Goal: Information Seeking & Learning: Learn about a topic

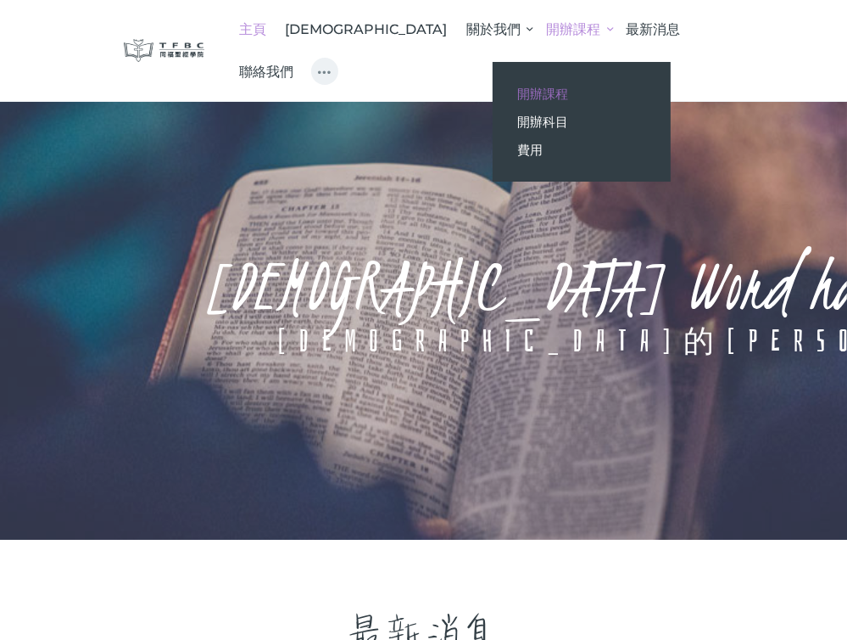
click at [518, 92] on span "開辦課程" at bounding box center [543, 94] width 51 height 16
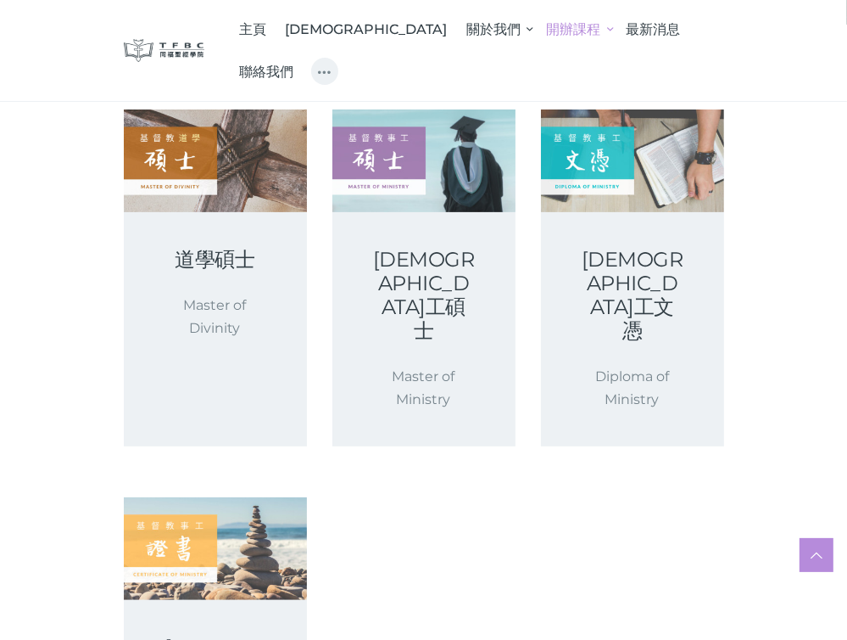
scroll to position [339, 0]
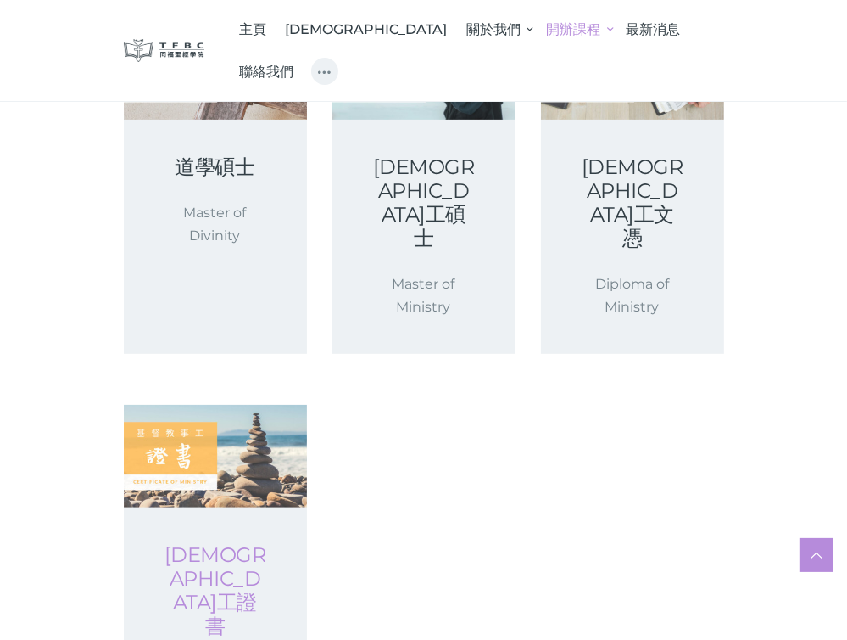
click at [221, 543] on link "[DEMOGRAPHIC_DATA]工證書" at bounding box center [216, 590] width 102 height 95
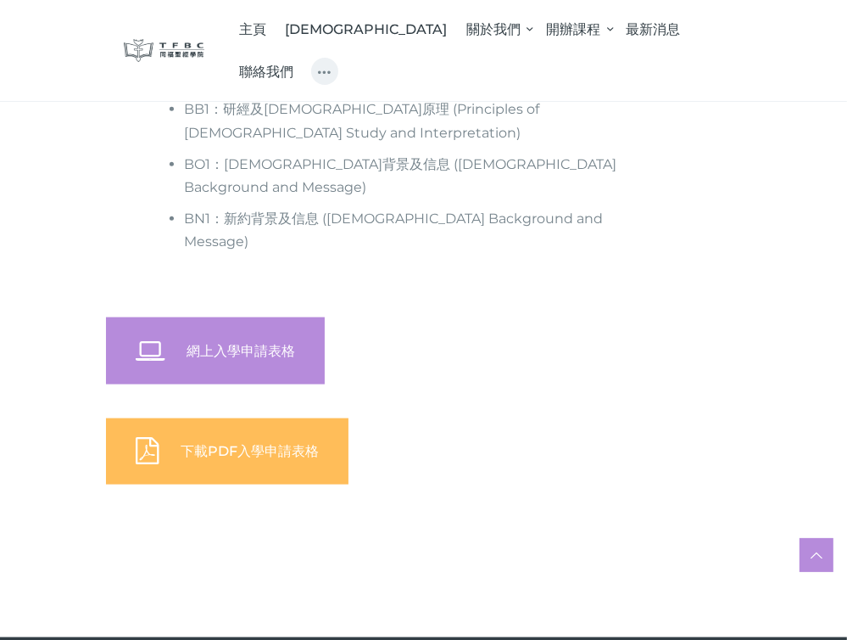
scroll to position [1103, 0]
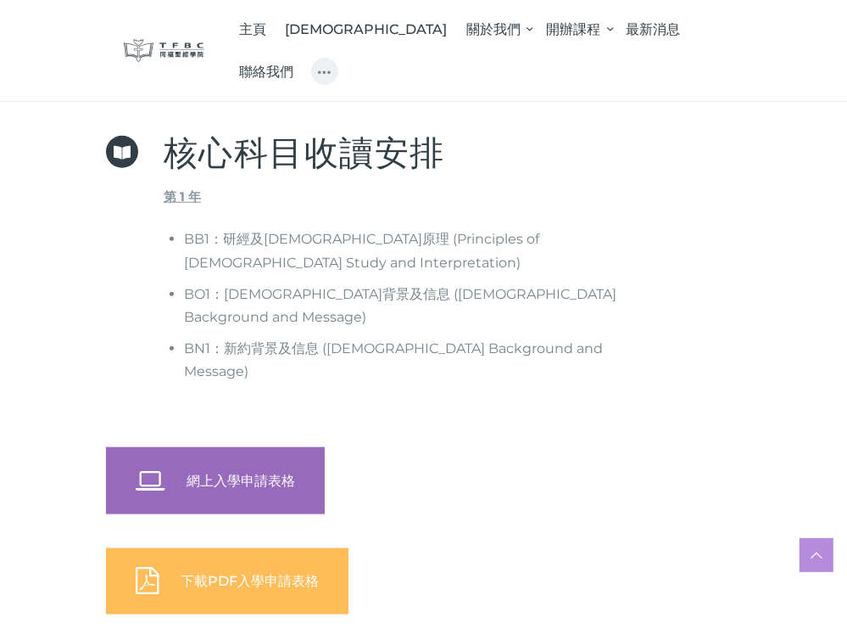
click at [287, 473] on span "網上入學申請表格" at bounding box center [241, 481] width 109 height 16
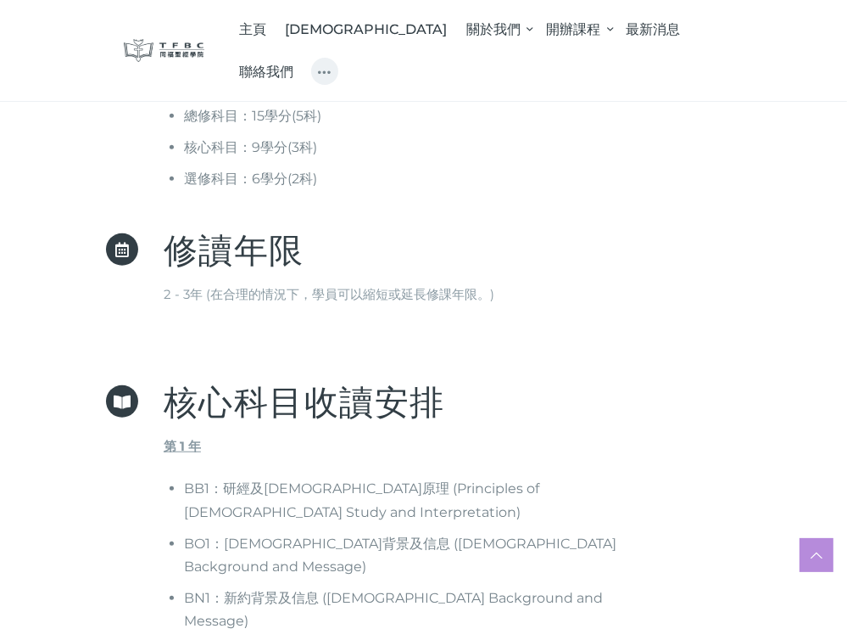
scroll to position [684, 0]
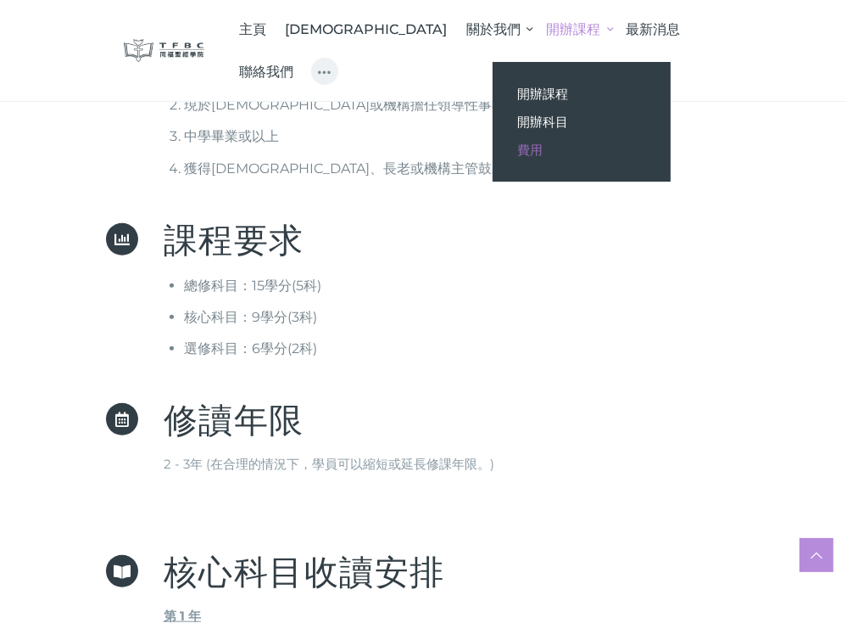
click at [493, 150] on link "費用" at bounding box center [582, 150] width 178 height 28
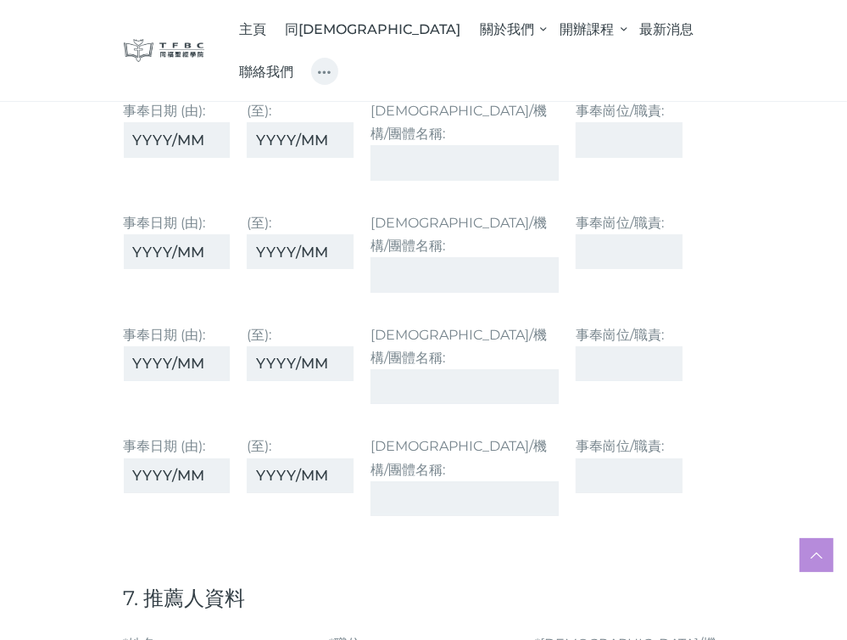
scroll to position [4411, 0]
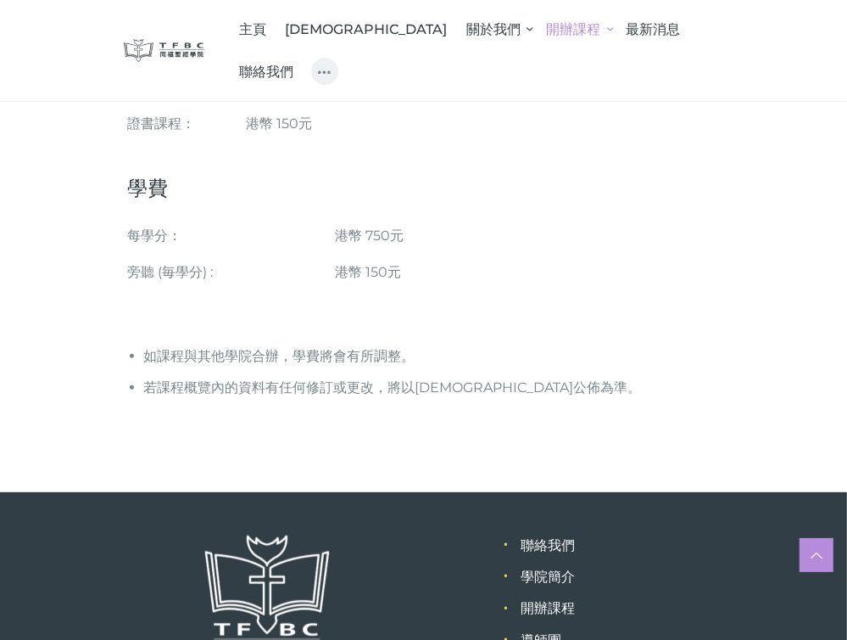
scroll to position [339, 0]
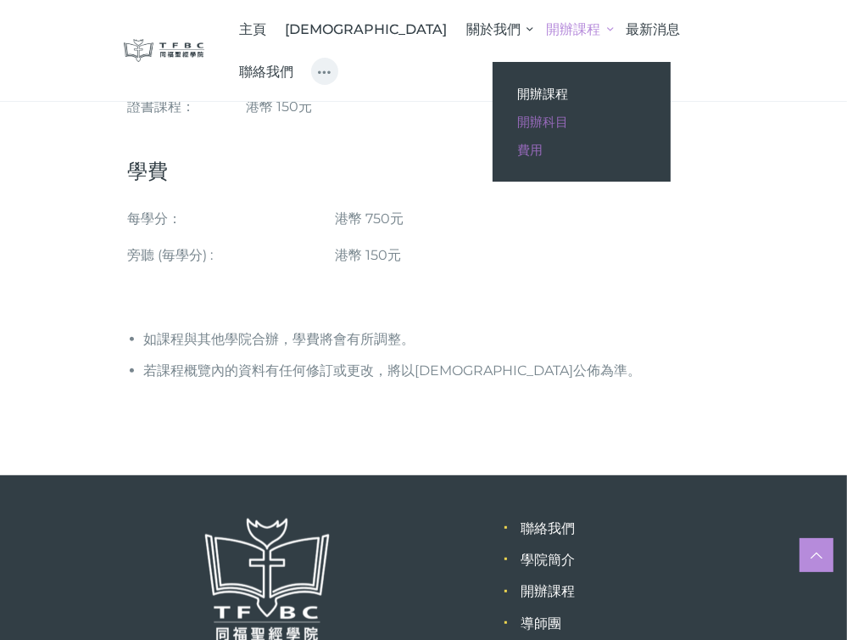
click at [518, 121] on span "開辦科目" at bounding box center [543, 122] width 51 height 16
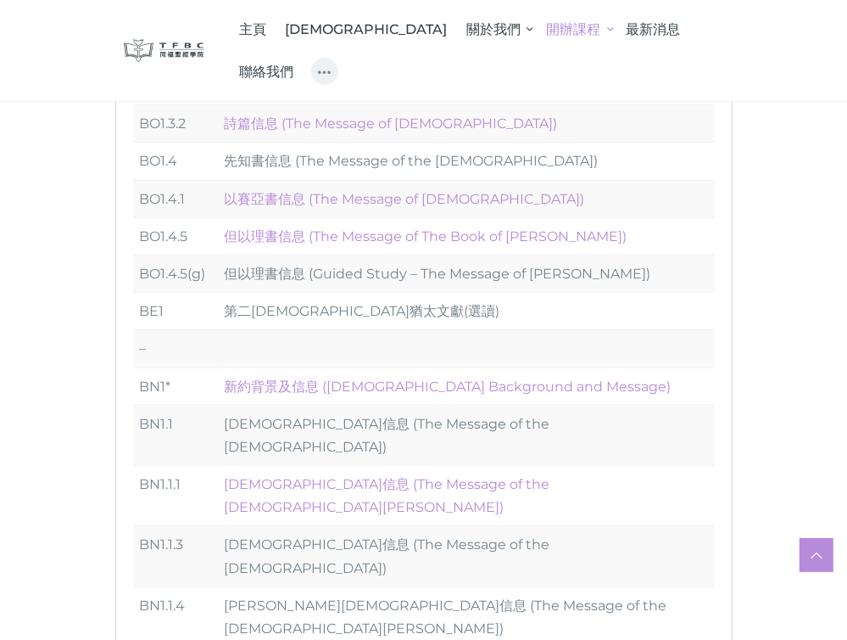
scroll to position [933, 0]
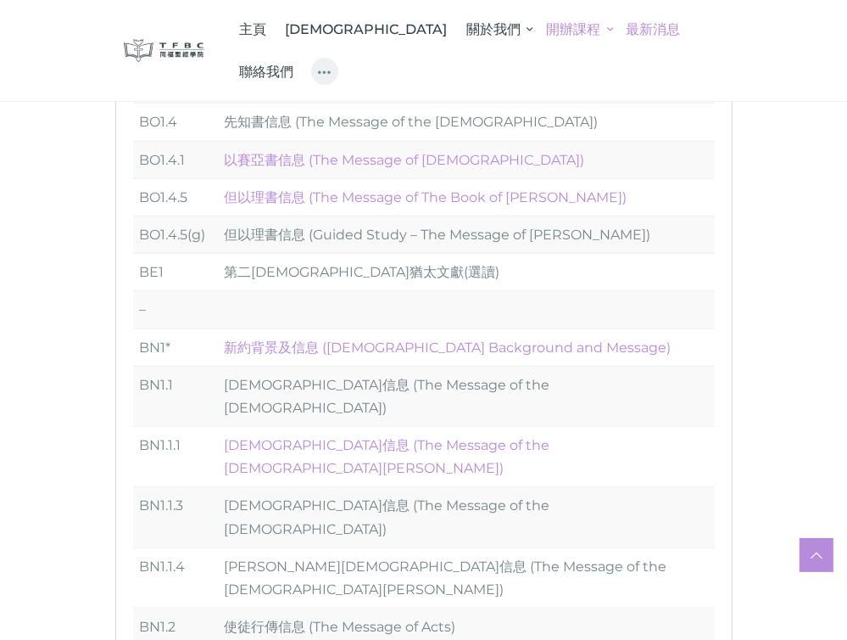
click at [627, 31] on span "最新消息" at bounding box center [654, 29] width 54 height 16
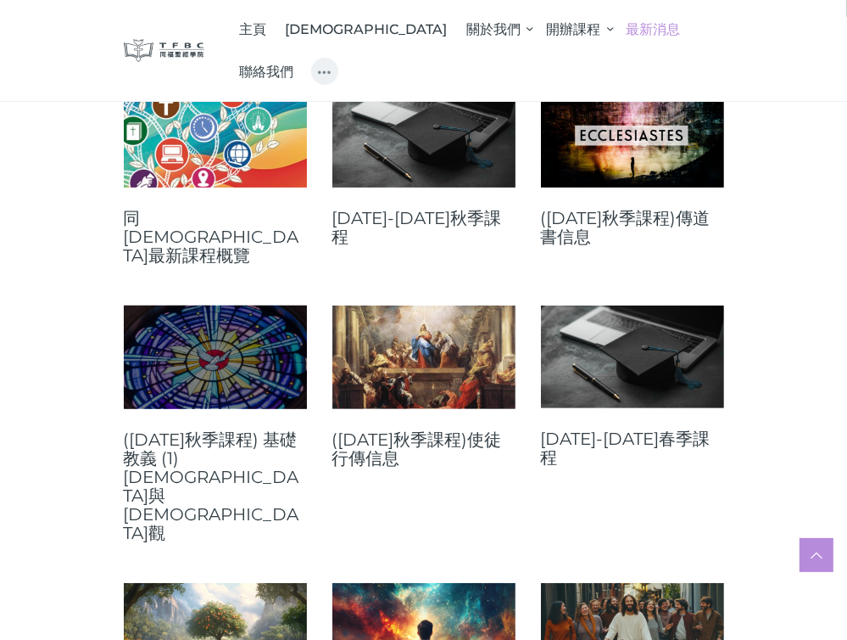
scroll to position [339, 0]
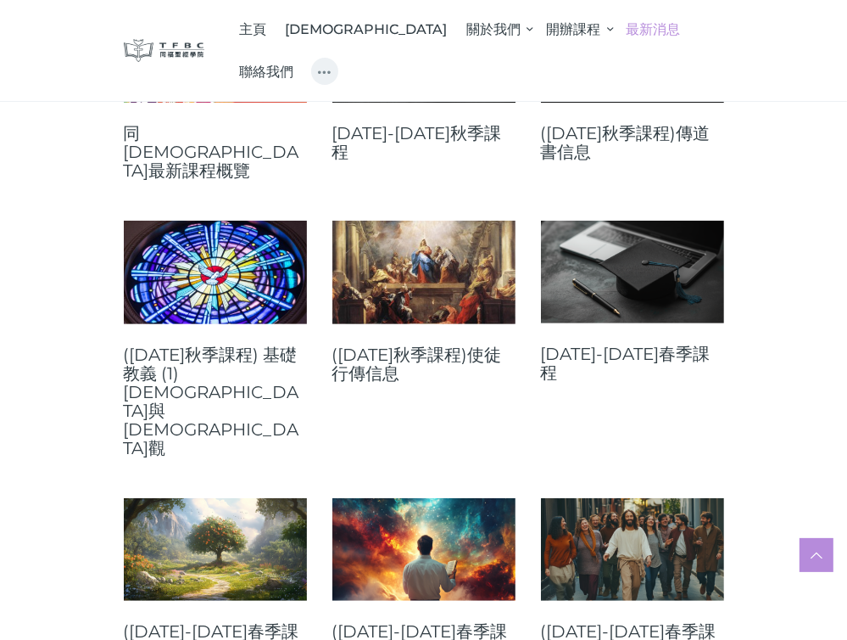
click at [456, 100] on link at bounding box center [424, 51] width 183 height 103
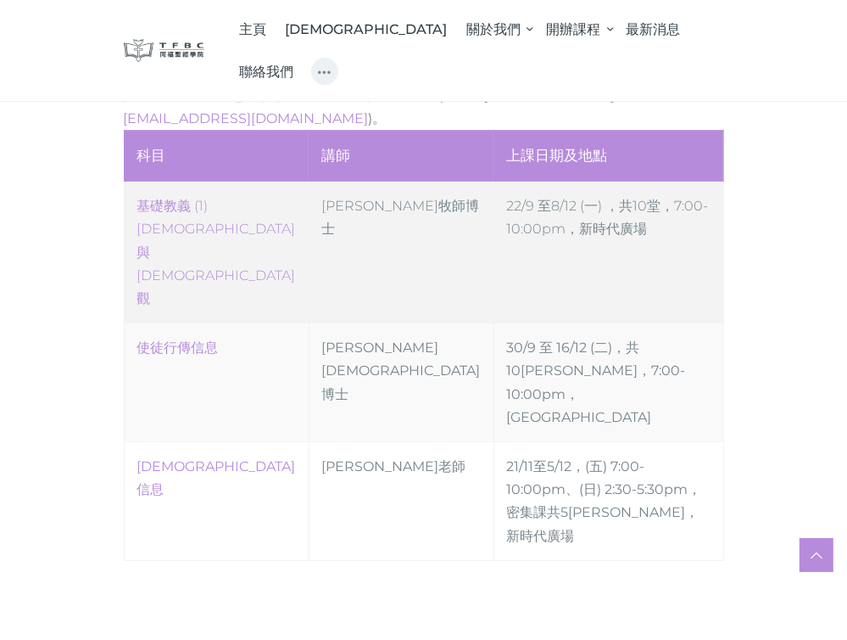
scroll to position [848, 0]
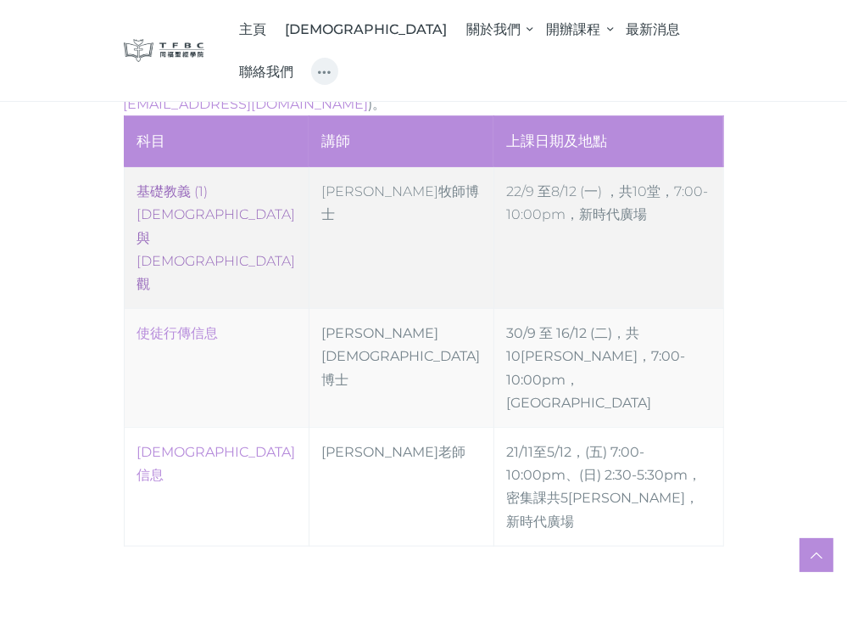
click at [244, 183] on link "‎基礎教義 (1) [DEMOGRAPHIC_DATA]與[DEMOGRAPHIC_DATA]觀" at bounding box center [216, 237] width 159 height 109
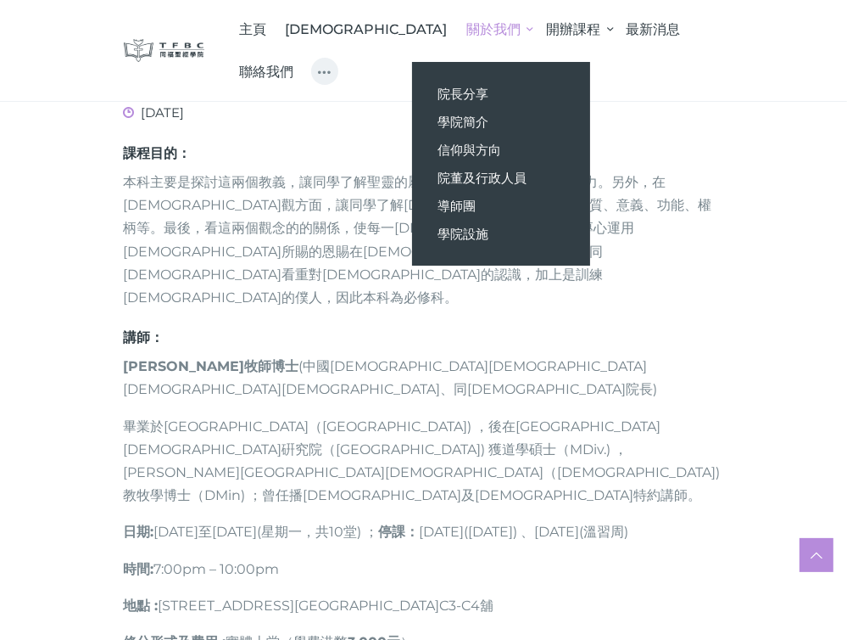
scroll to position [848, 0]
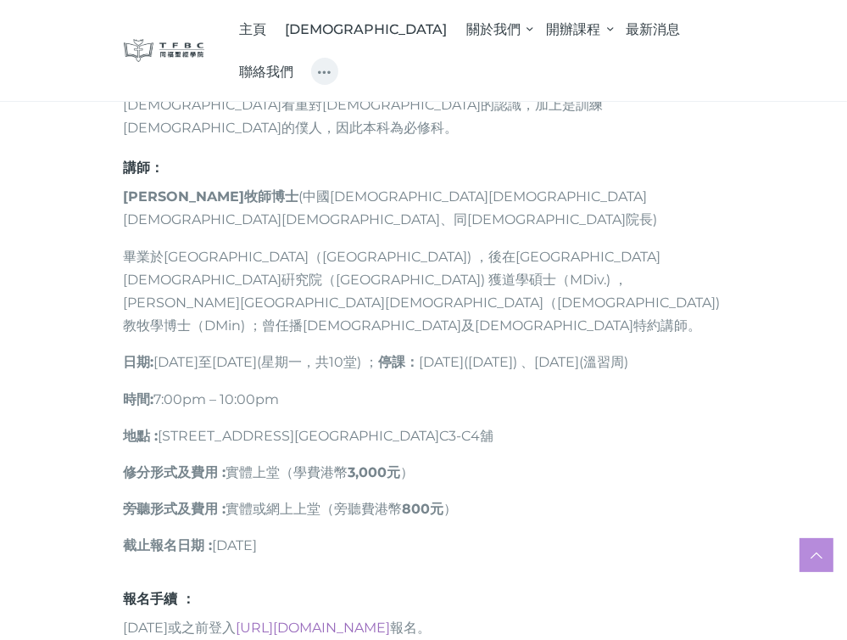
click at [391, 619] on link "[URL][DOMAIN_NAME]" at bounding box center [314, 627] width 154 height 16
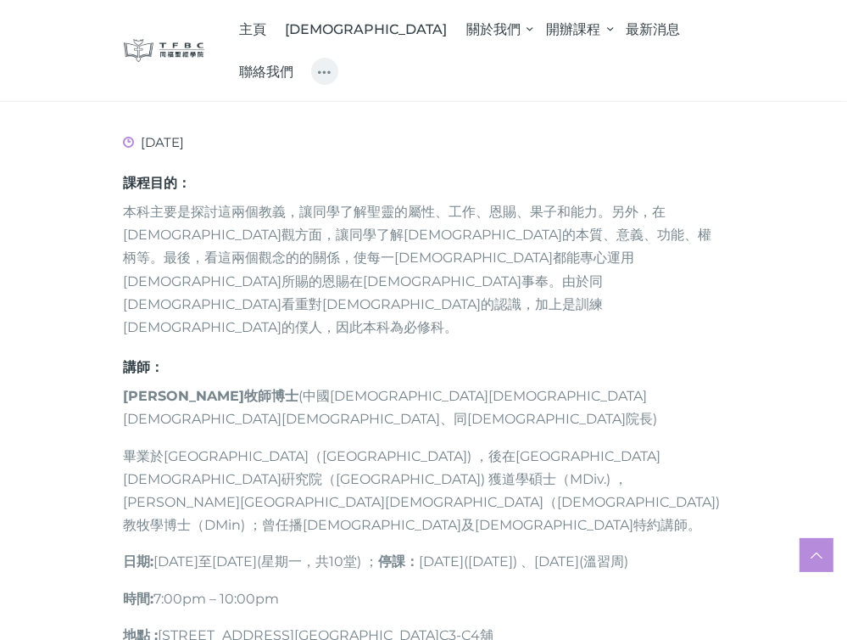
scroll to position [679, 0]
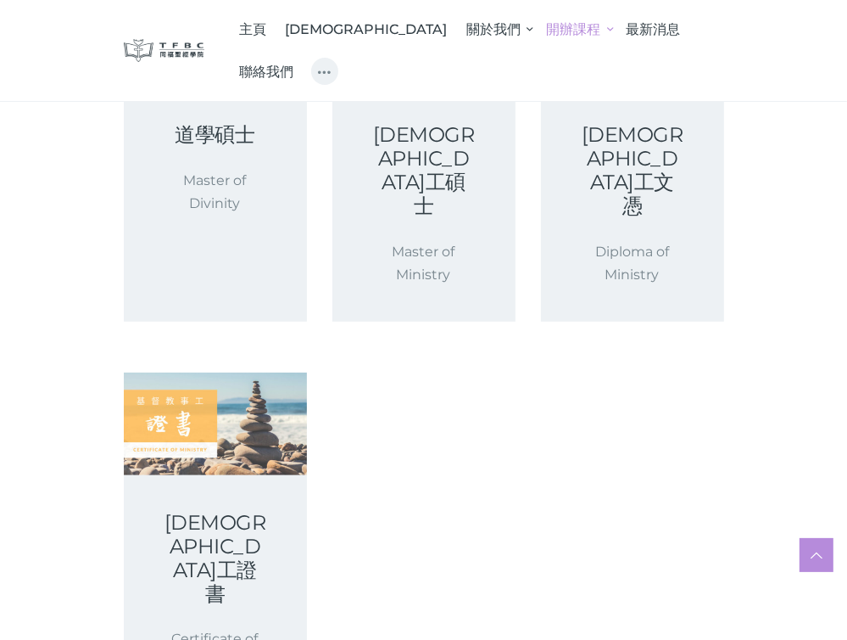
scroll to position [594, 0]
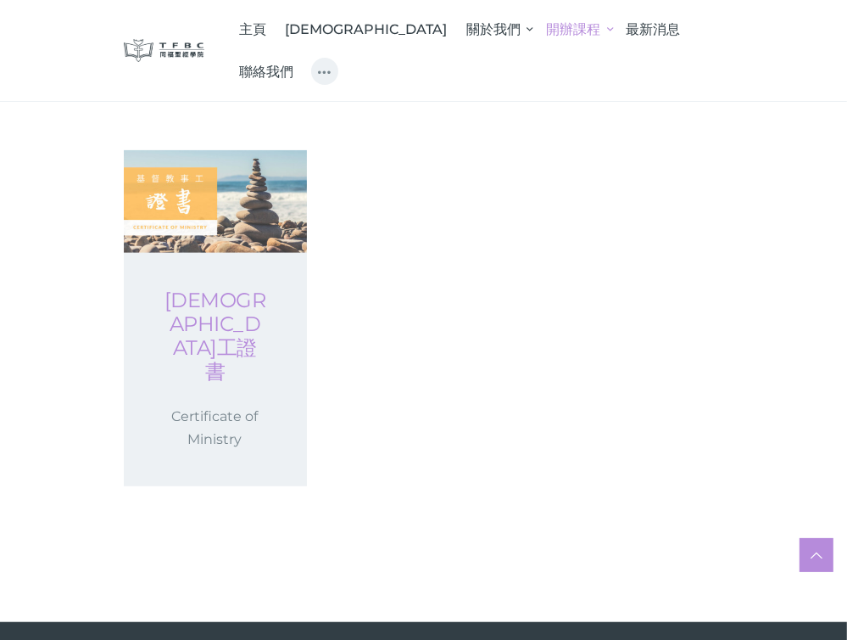
click at [227, 288] on link "[DEMOGRAPHIC_DATA]工證書" at bounding box center [216, 335] width 102 height 95
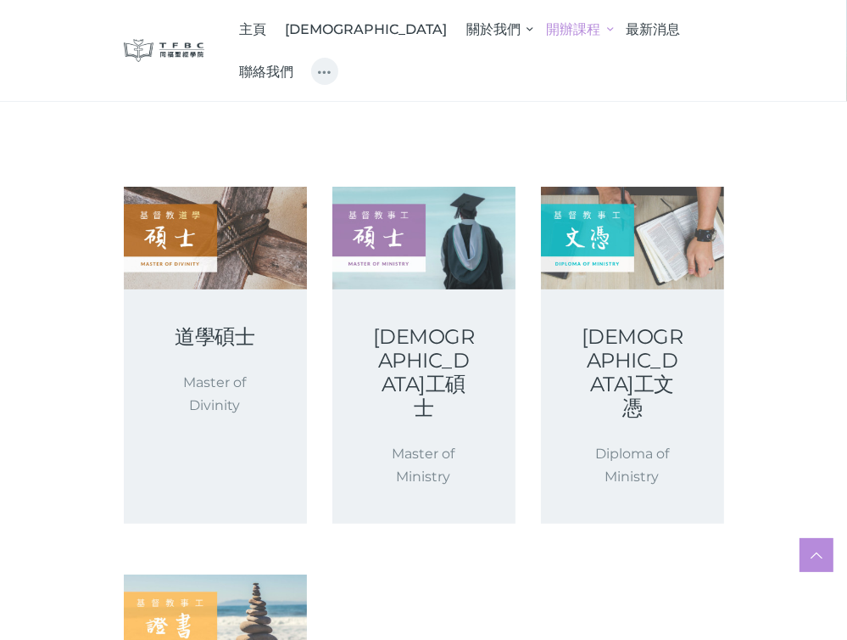
click at [630, 313] on div "基督教事工文憑 Diploma of Ministry" at bounding box center [632, 405] width 183 height 233
click at [643, 337] on link "基督教事工文憑" at bounding box center [633, 372] width 102 height 95
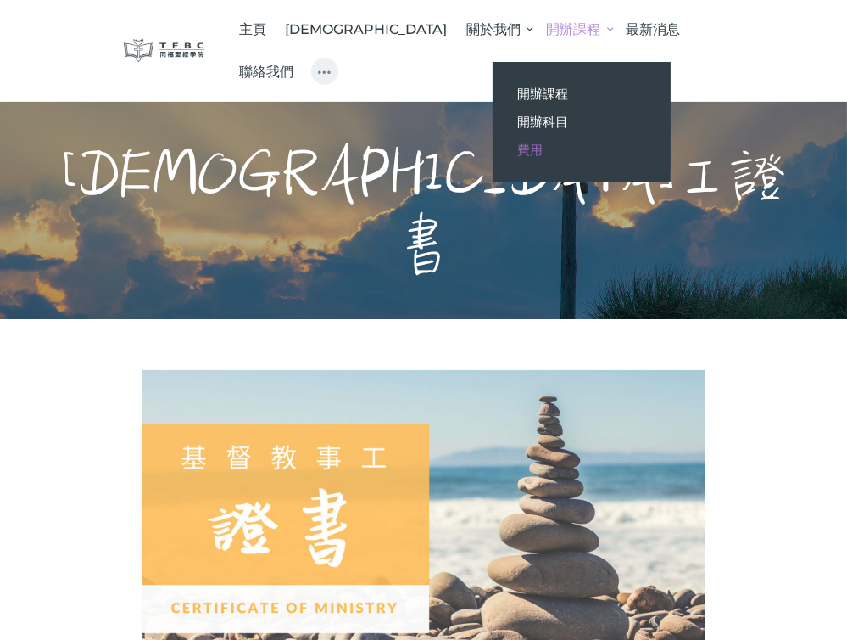
click at [493, 157] on link "費用" at bounding box center [582, 150] width 178 height 28
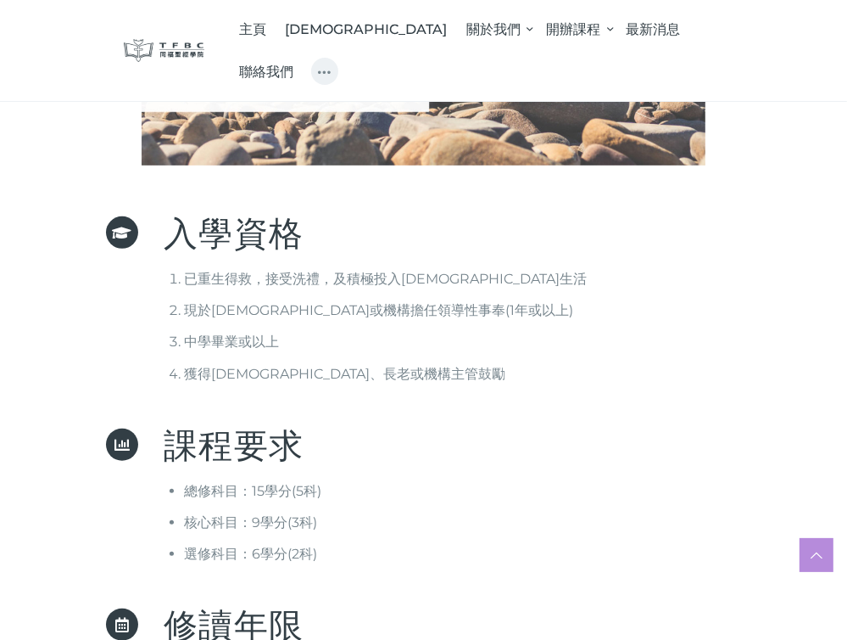
scroll to position [339, 0]
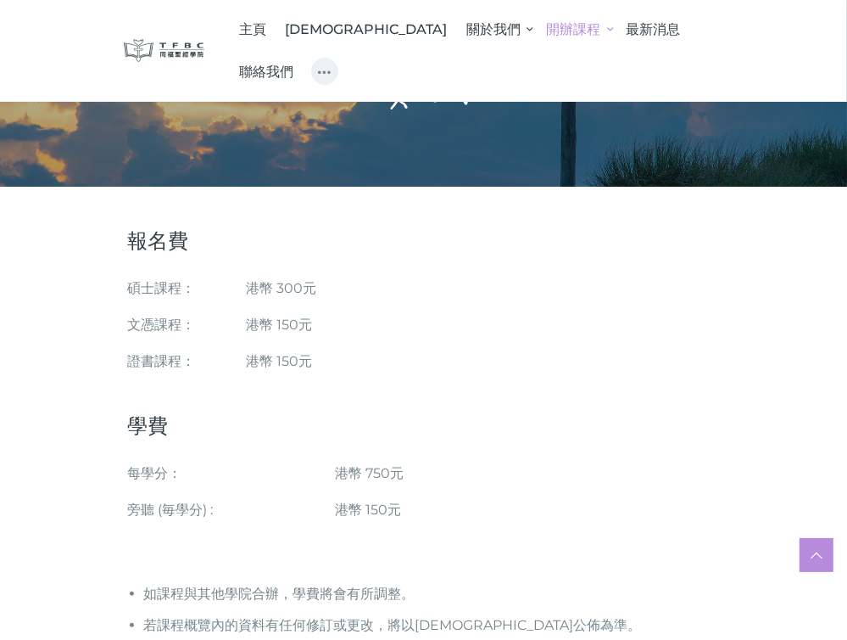
scroll to position [170, 0]
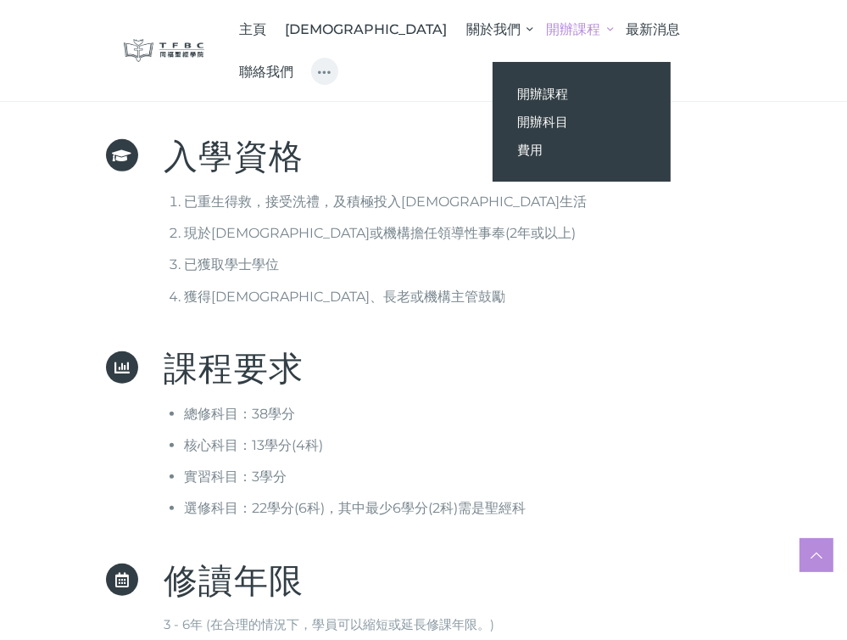
scroll to position [679, 0]
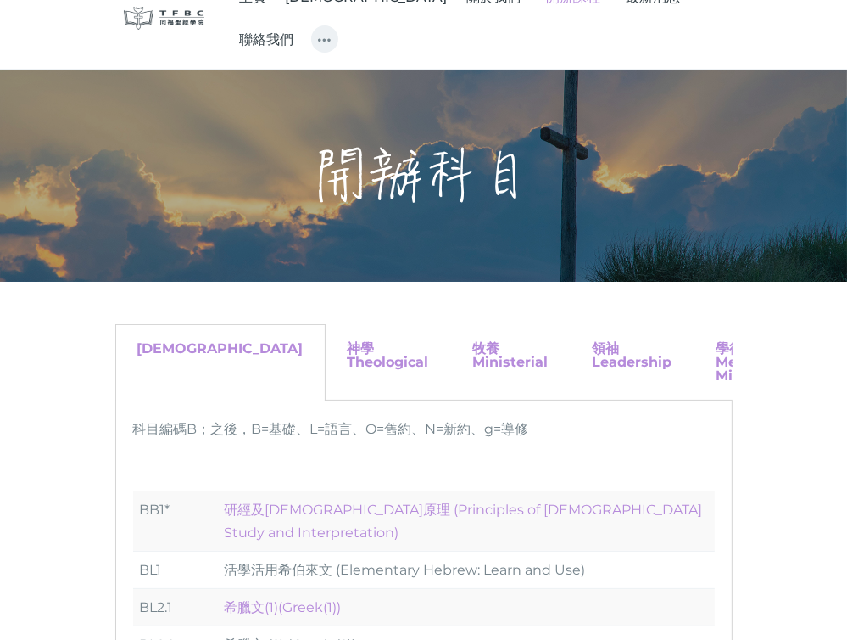
scroll to position [170, 0]
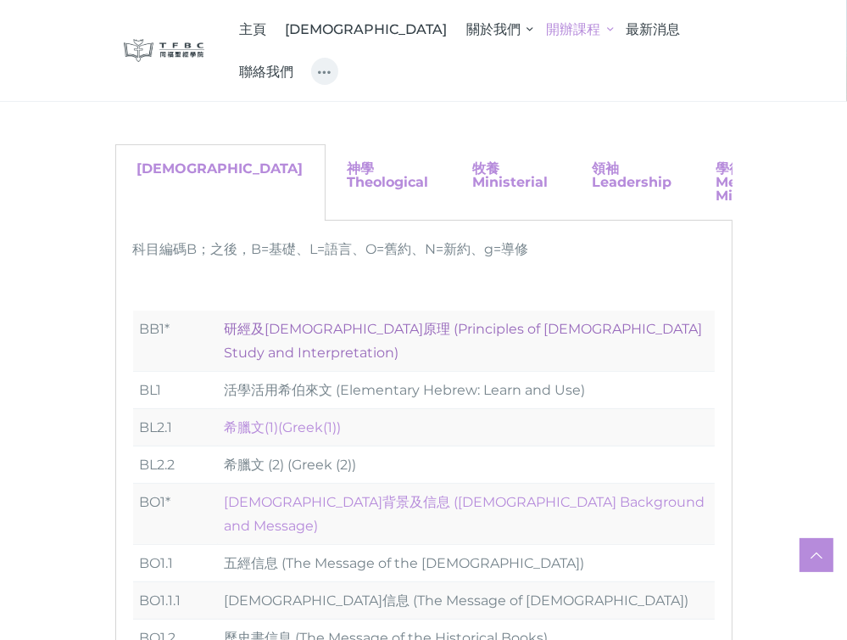
click at [404, 330] on link "研經及[DEMOGRAPHIC_DATA]原理 (Principles of [DEMOGRAPHIC_DATA] Study and Interpretat…" at bounding box center [464, 340] width 478 height 39
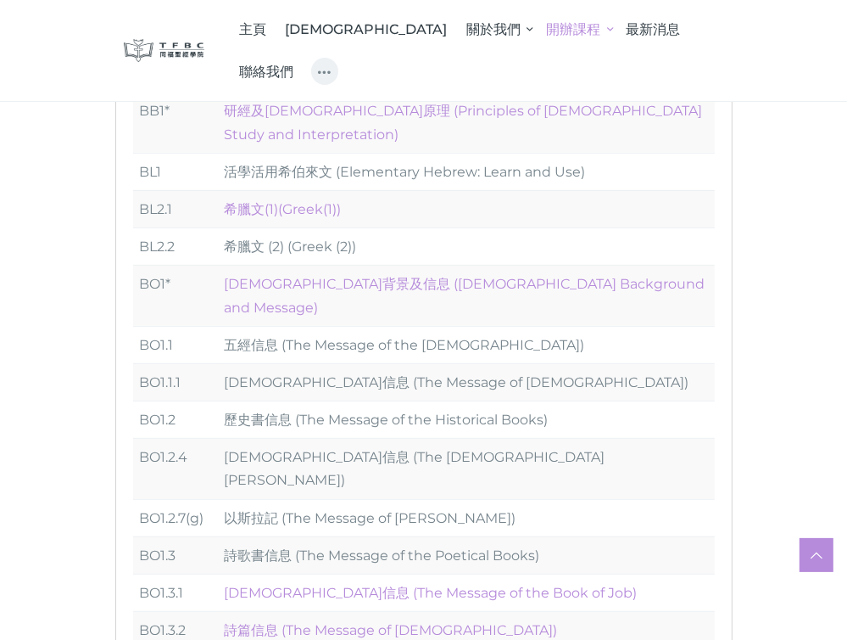
scroll to position [199, 0]
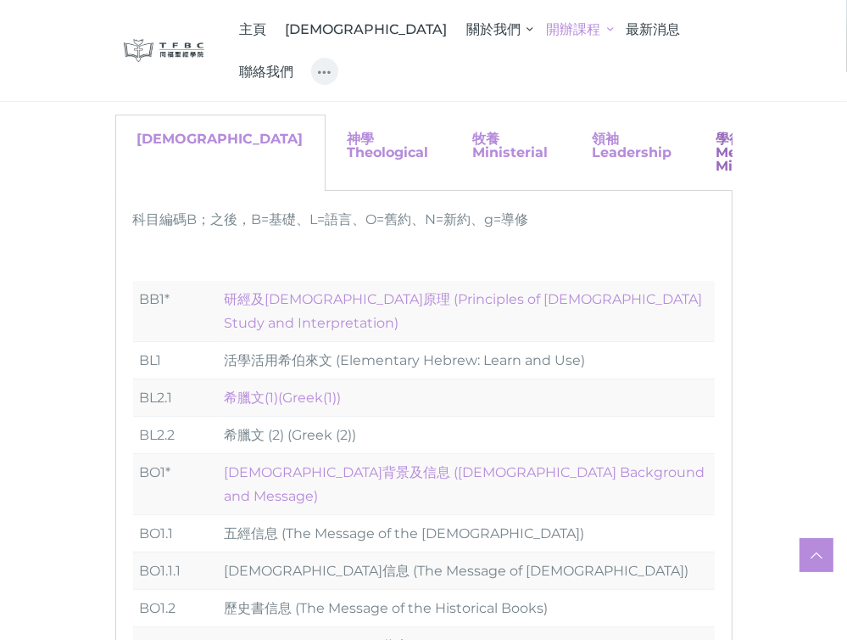
click at [717, 148] on link "學徒實習 Mentored Ministry" at bounding box center [751, 152] width 69 height 43
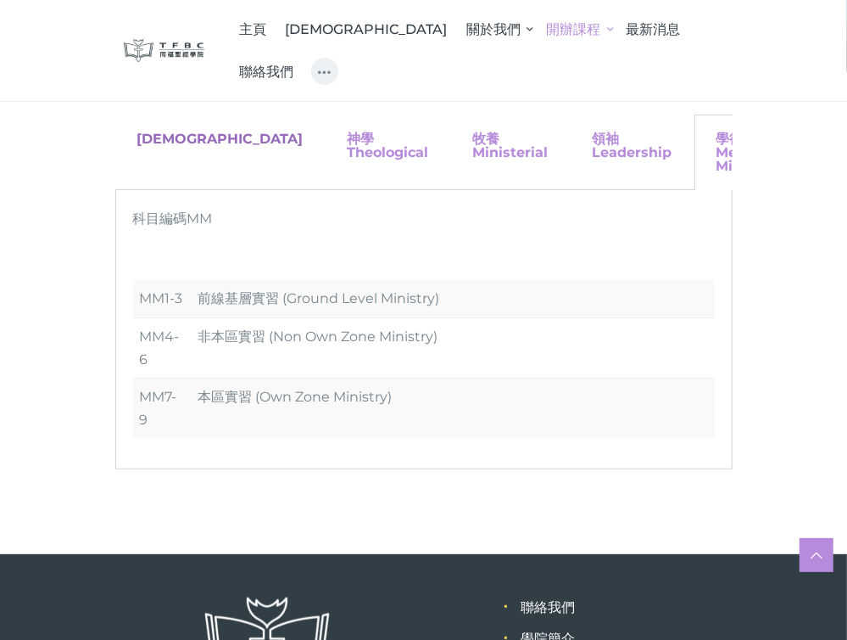
click at [175, 147] on link "聖經 Biblical" at bounding box center [220, 139] width 166 height 16
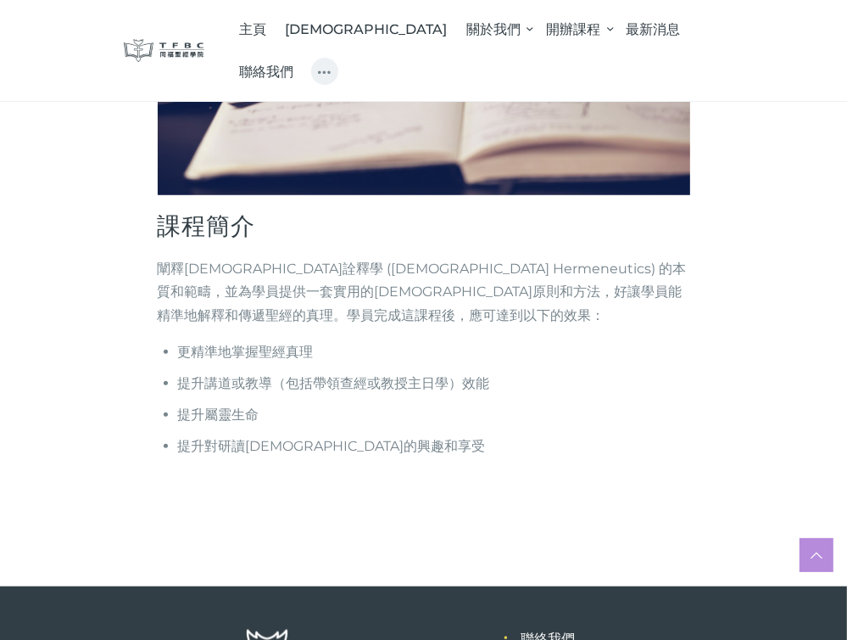
scroll to position [679, 0]
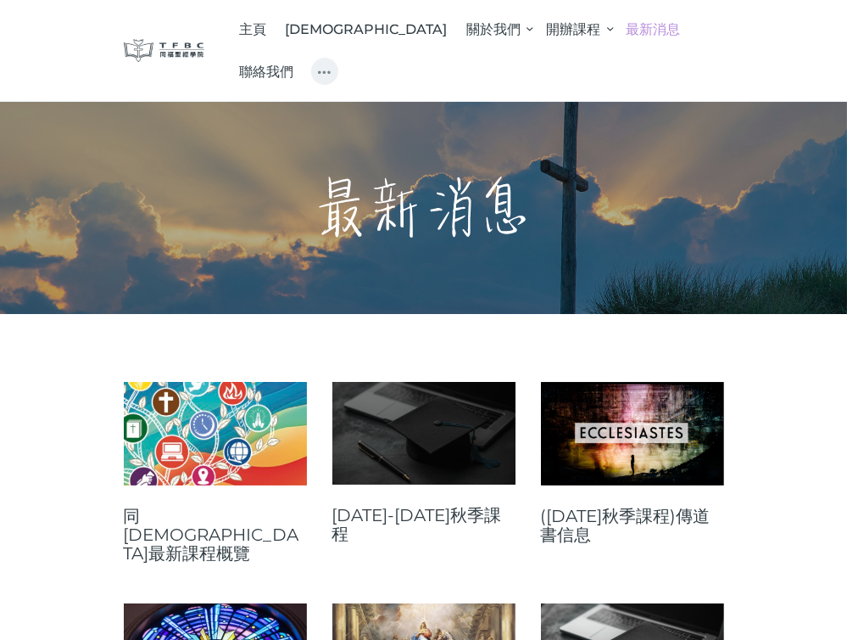
click at [412, 431] on span at bounding box center [413, 433] width 5 height 5
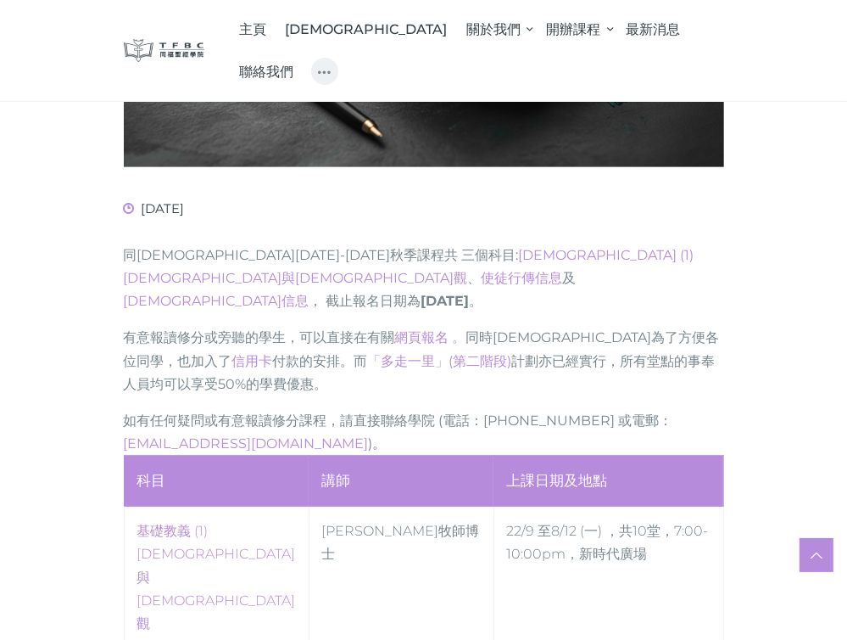
scroll to position [424, 0]
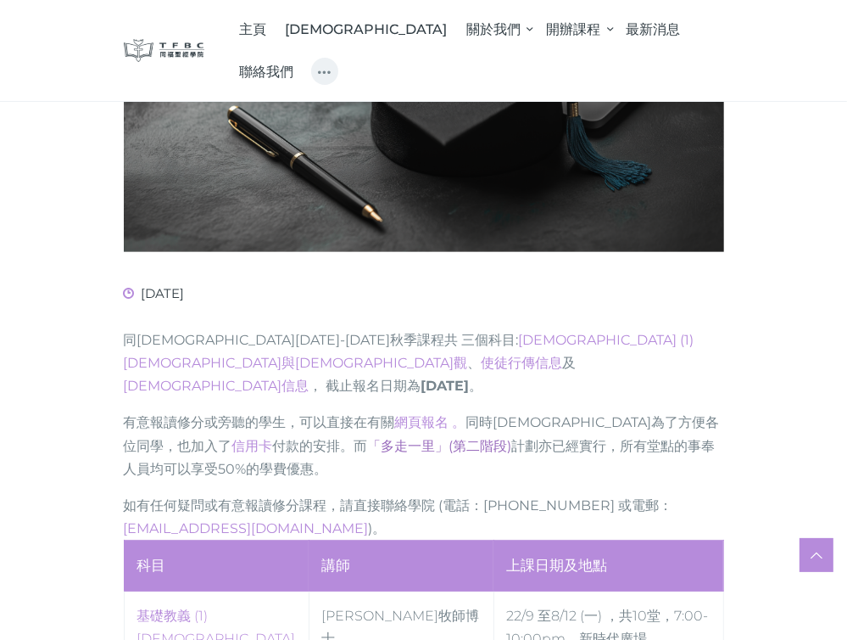
click at [368, 438] on link "「多走一里」(第二階段)" at bounding box center [440, 446] width 144 height 16
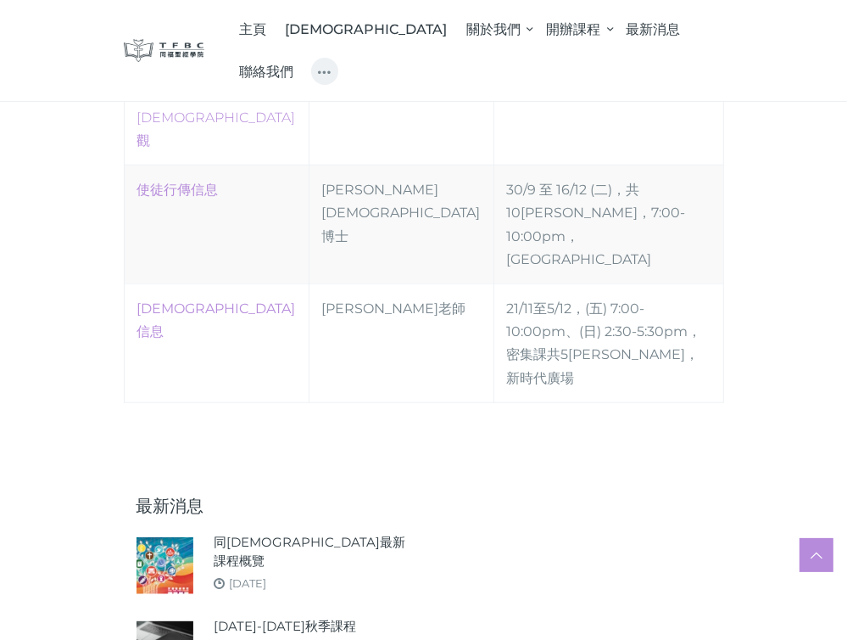
scroll to position [1018, 0]
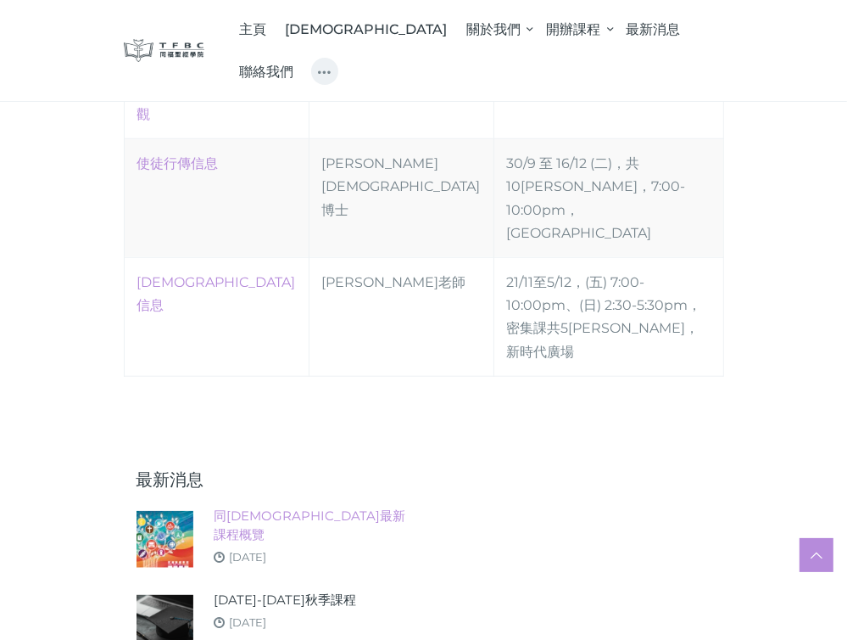
click at [345, 506] on link "同[DEMOGRAPHIC_DATA]最新課程概覽" at bounding box center [313, 524] width 198 height 37
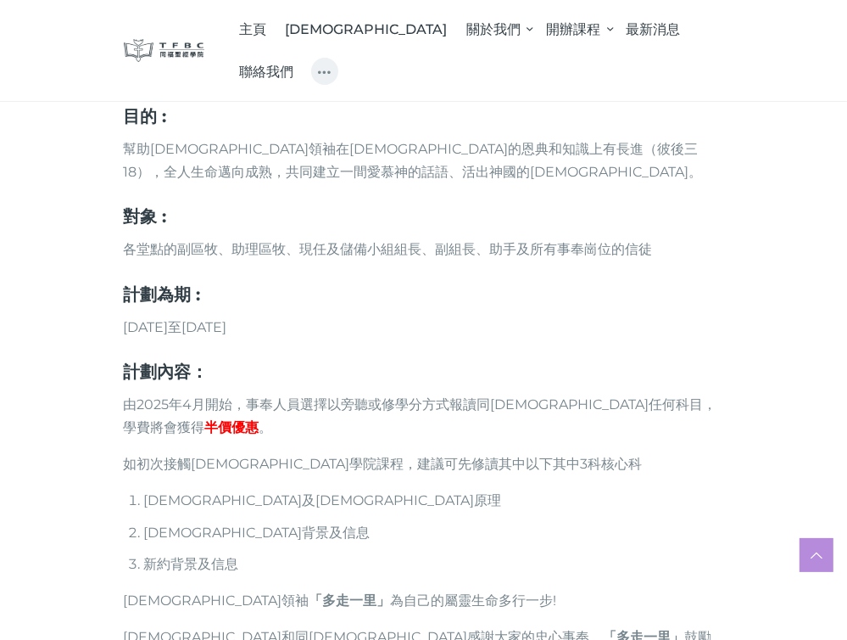
scroll to position [1018, 0]
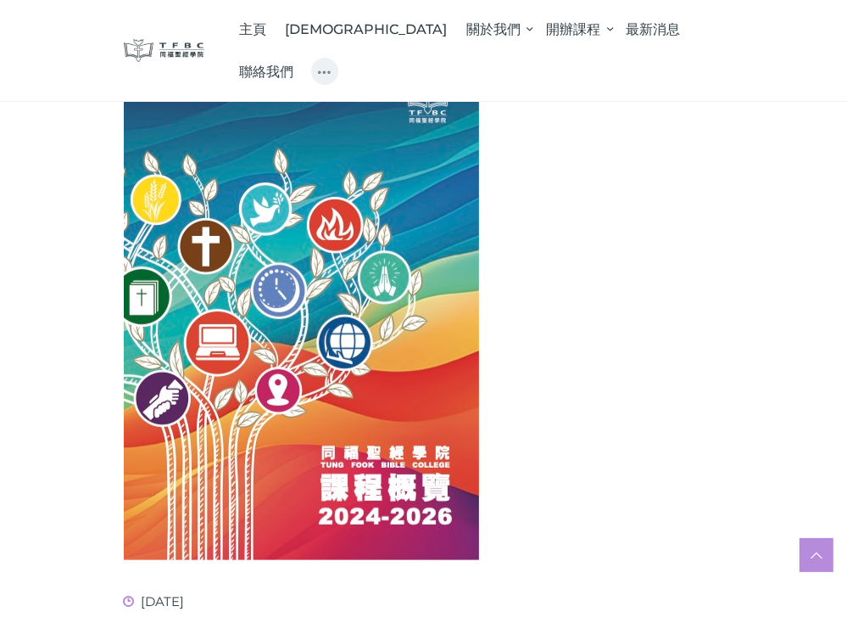
scroll to position [424, 0]
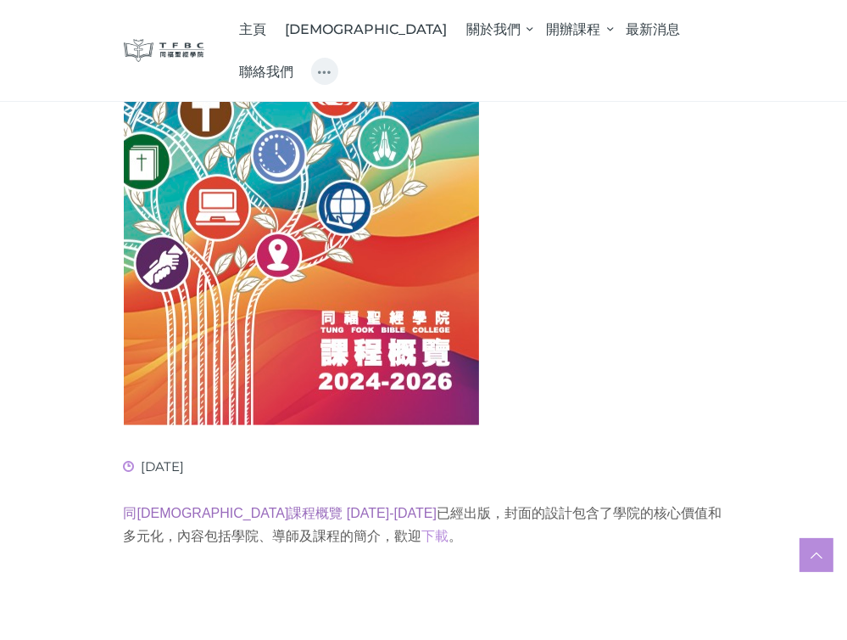
click at [275, 512] on link "同福聖經學院課程概覽 2024-2026" at bounding box center [281, 513] width 314 height 14
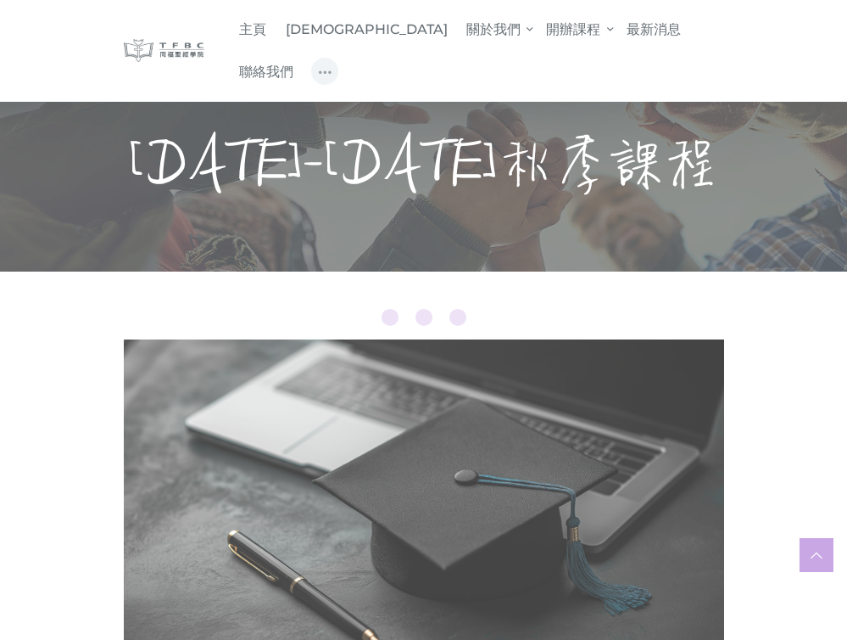
scroll to position [848, 0]
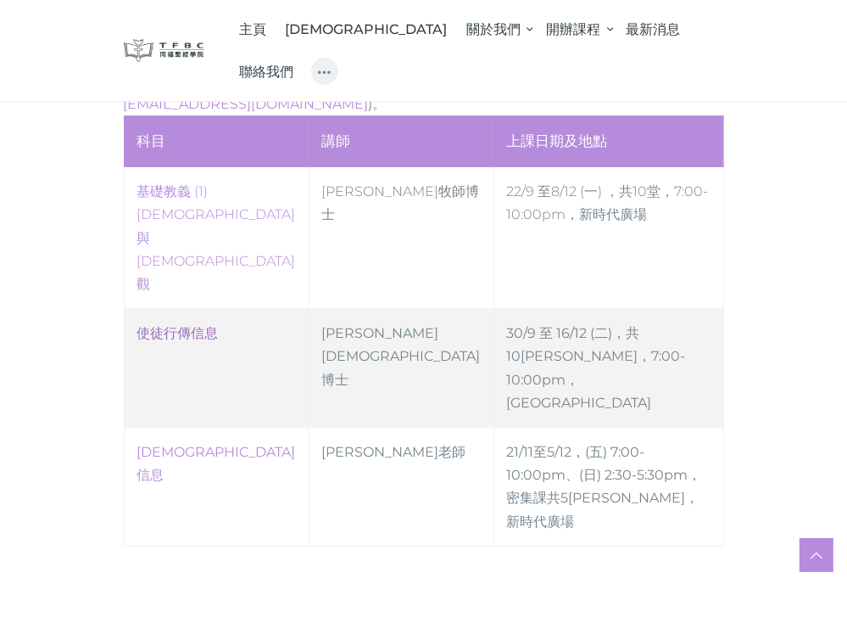
click at [197, 325] on link "使徒行傳信息" at bounding box center [177, 333] width 81 height 16
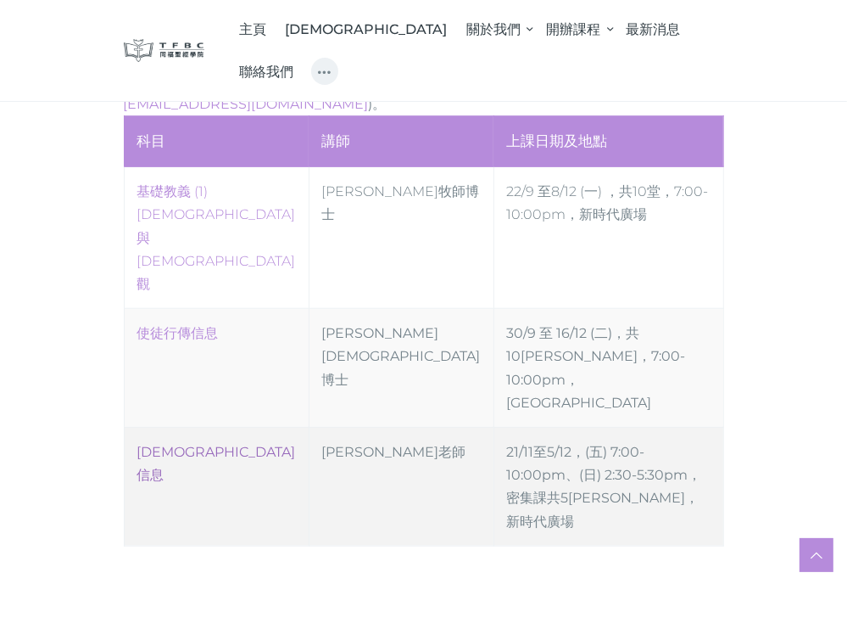
click at [184, 444] on link "傳道書信息" at bounding box center [216, 463] width 159 height 39
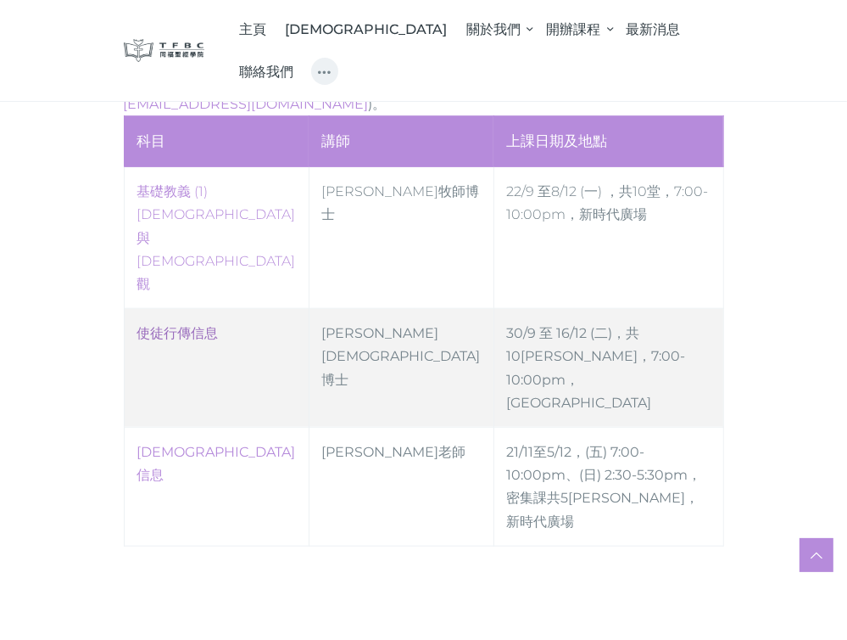
click at [200, 325] on link "使徒行傳信息" at bounding box center [177, 333] width 81 height 16
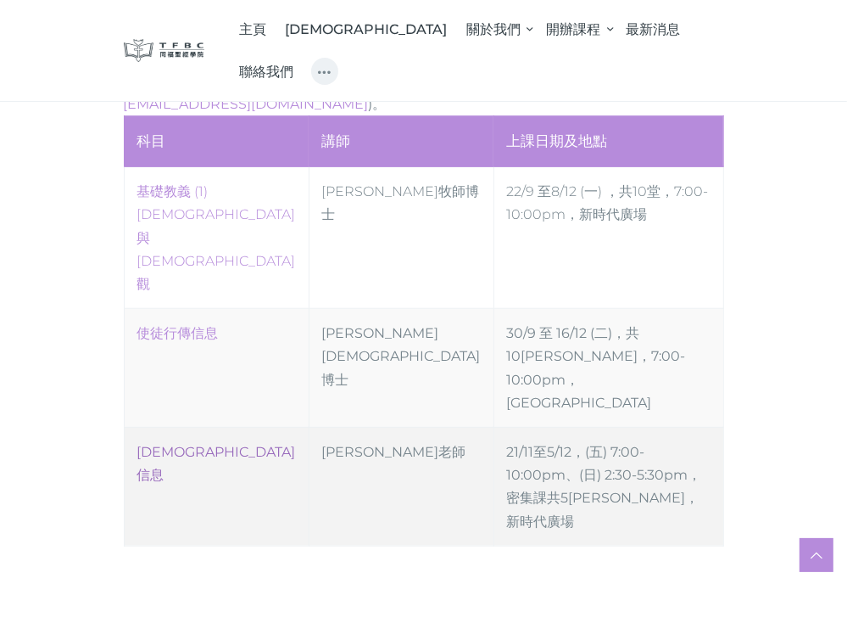
click at [190, 444] on link "傳道書信息" at bounding box center [216, 463] width 159 height 39
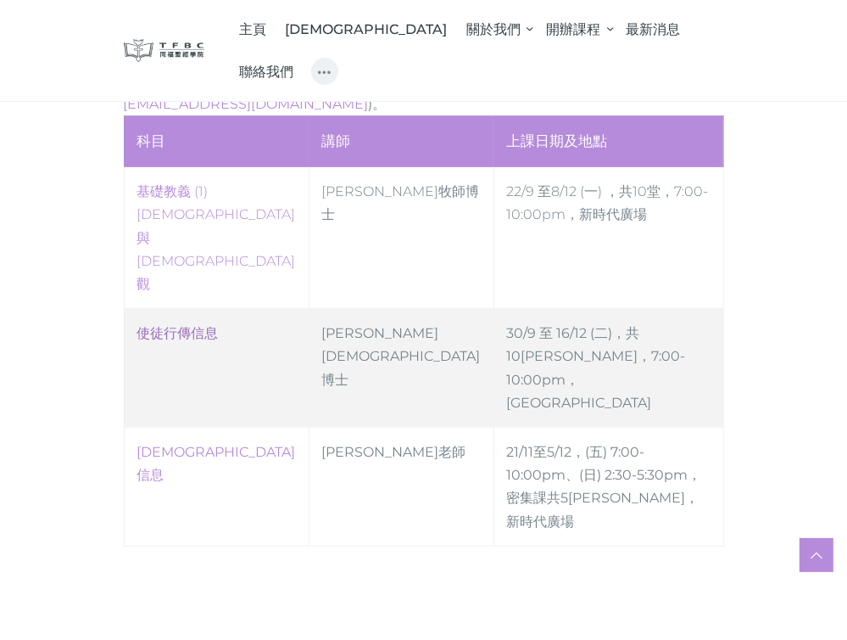
click at [196, 325] on link "使徒行傳信息" at bounding box center [177, 333] width 81 height 16
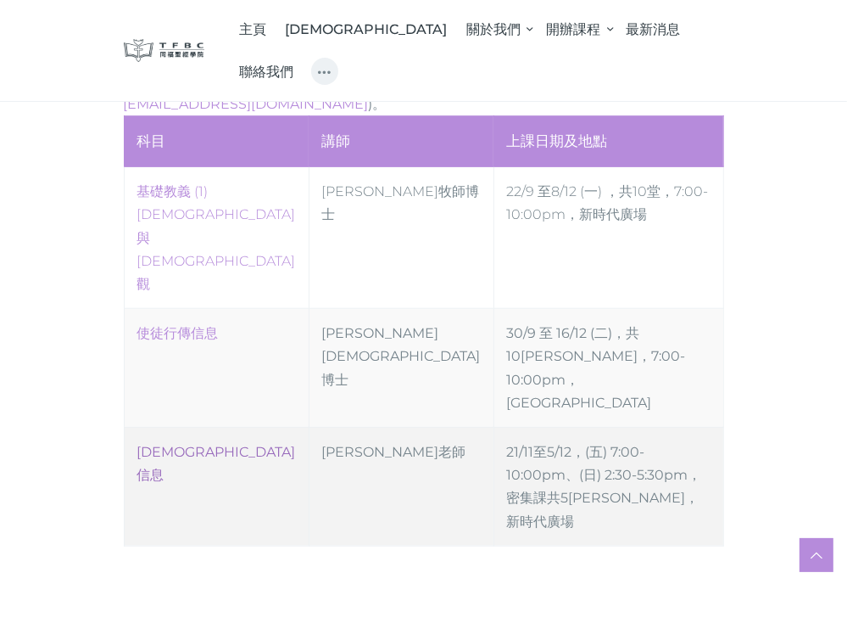
click at [174, 444] on link "傳道書信息" at bounding box center [216, 463] width 159 height 39
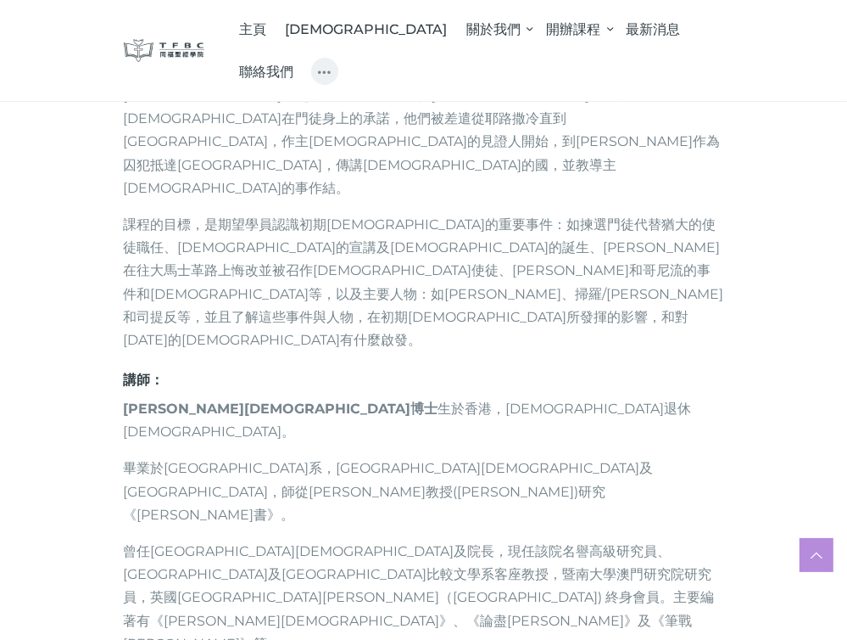
scroll to position [1018, 0]
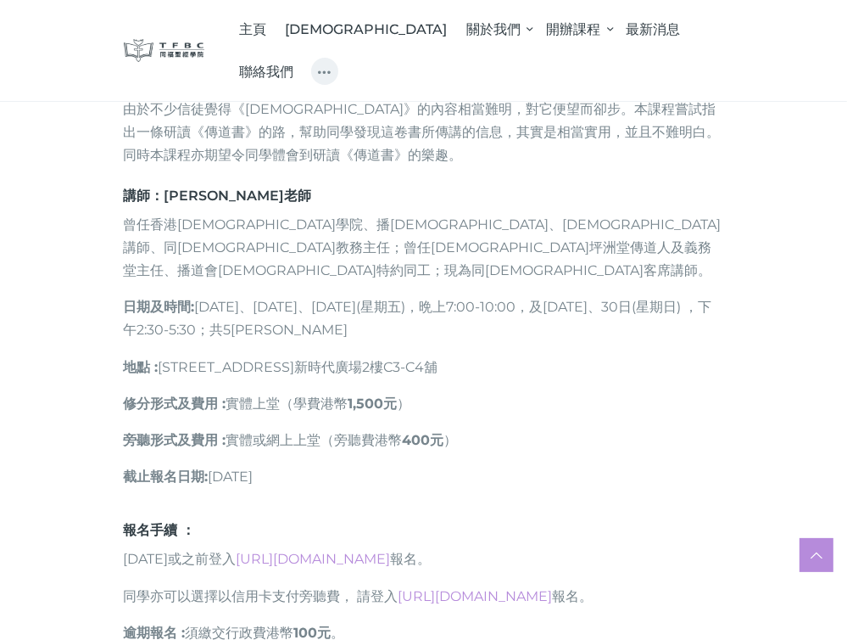
scroll to position [763, 0]
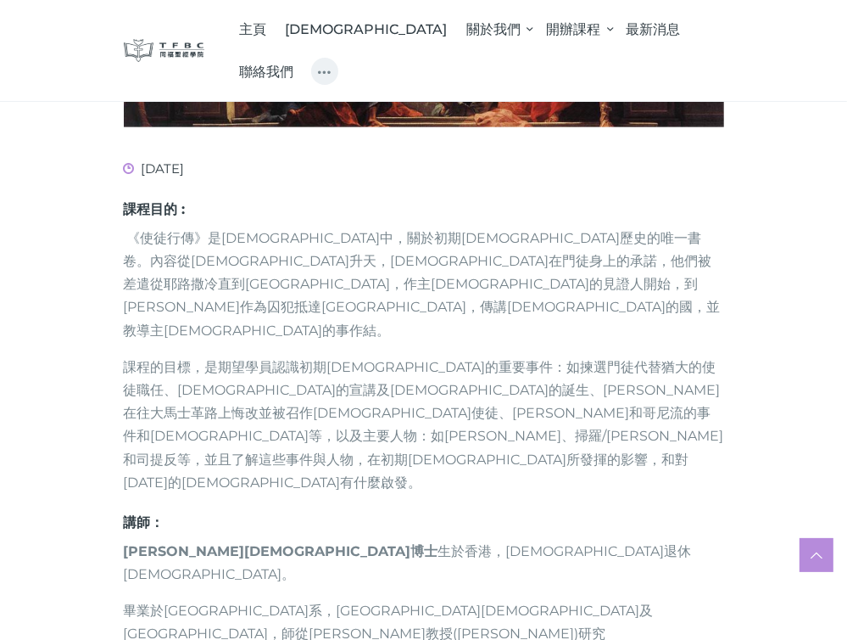
scroll to position [679, 0]
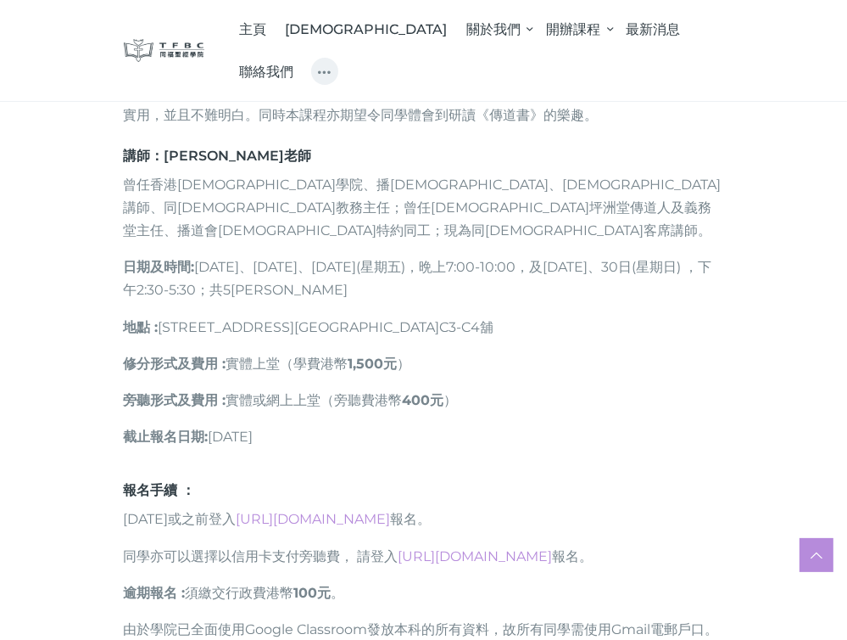
scroll to position [679, 0]
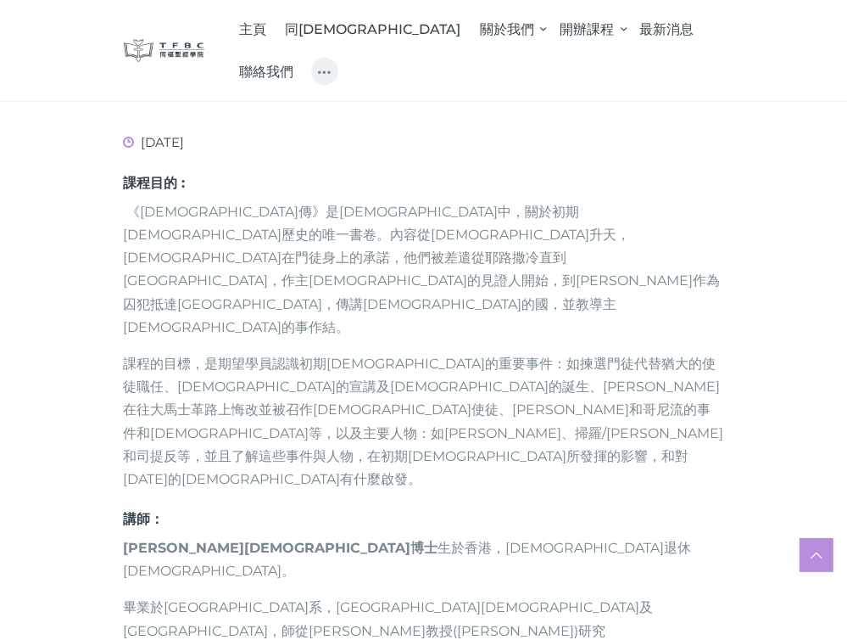
scroll to position [933, 0]
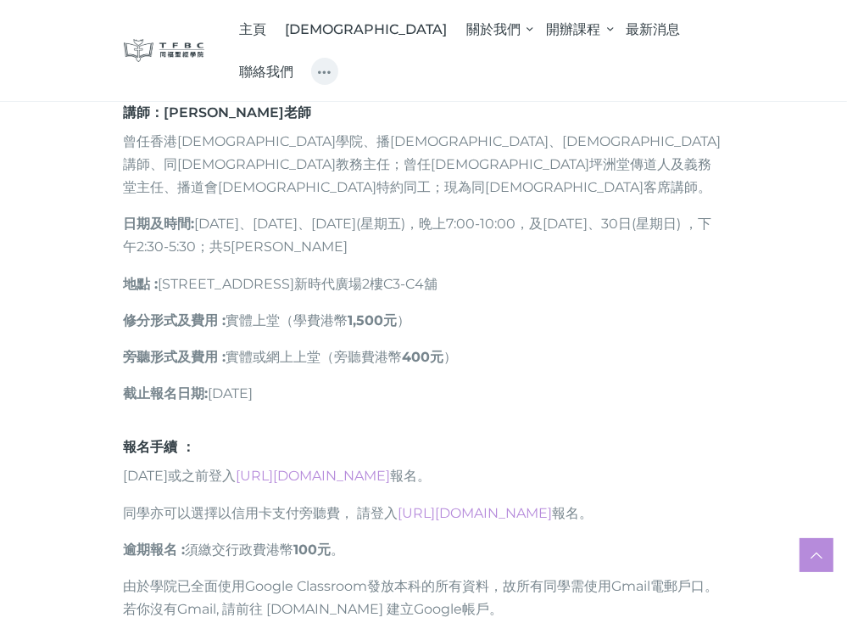
scroll to position [933, 0]
